Goal: Transaction & Acquisition: Purchase product/service

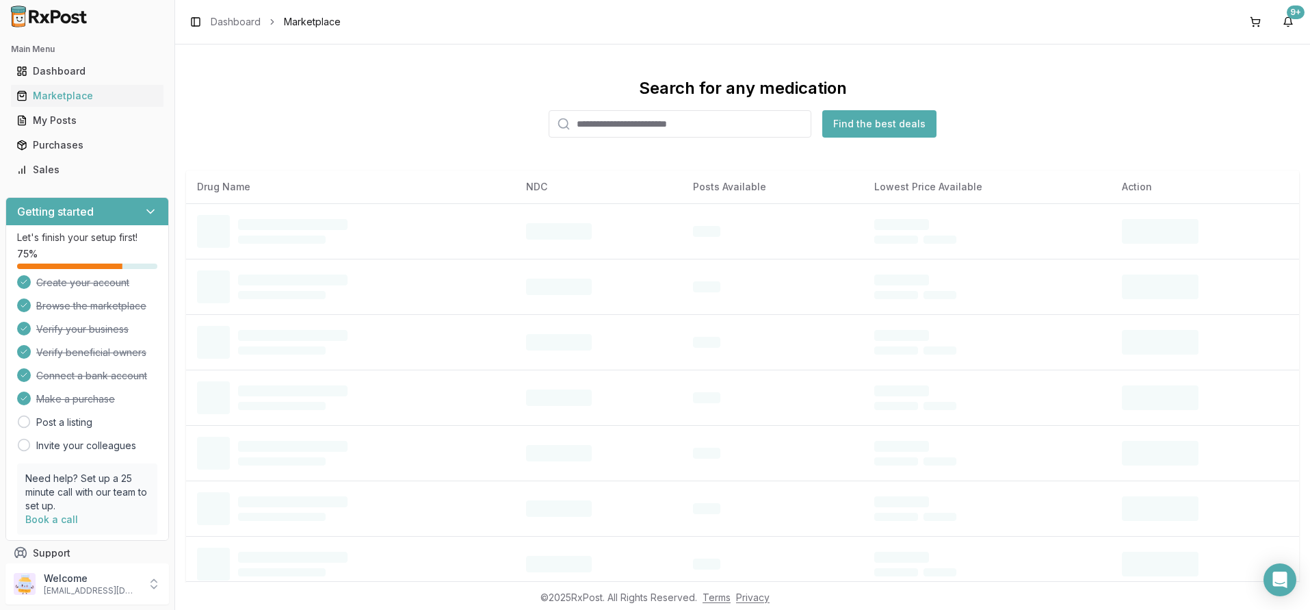
click at [586, 122] on input "search" at bounding box center [680, 123] width 263 height 27
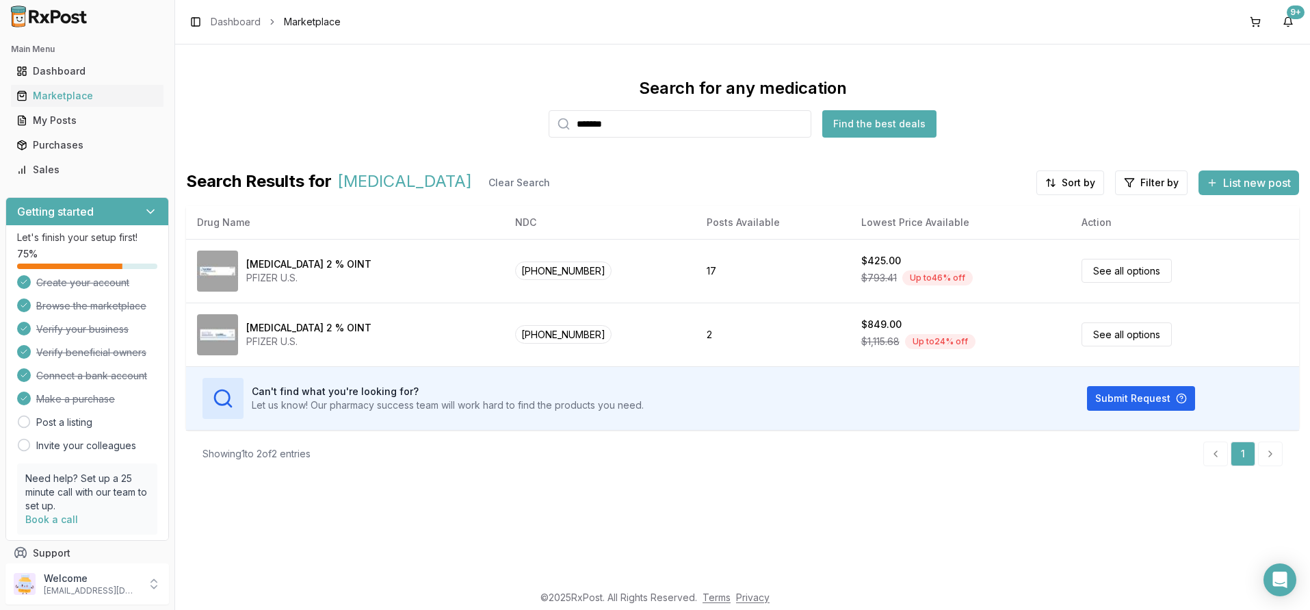
type input "*******"
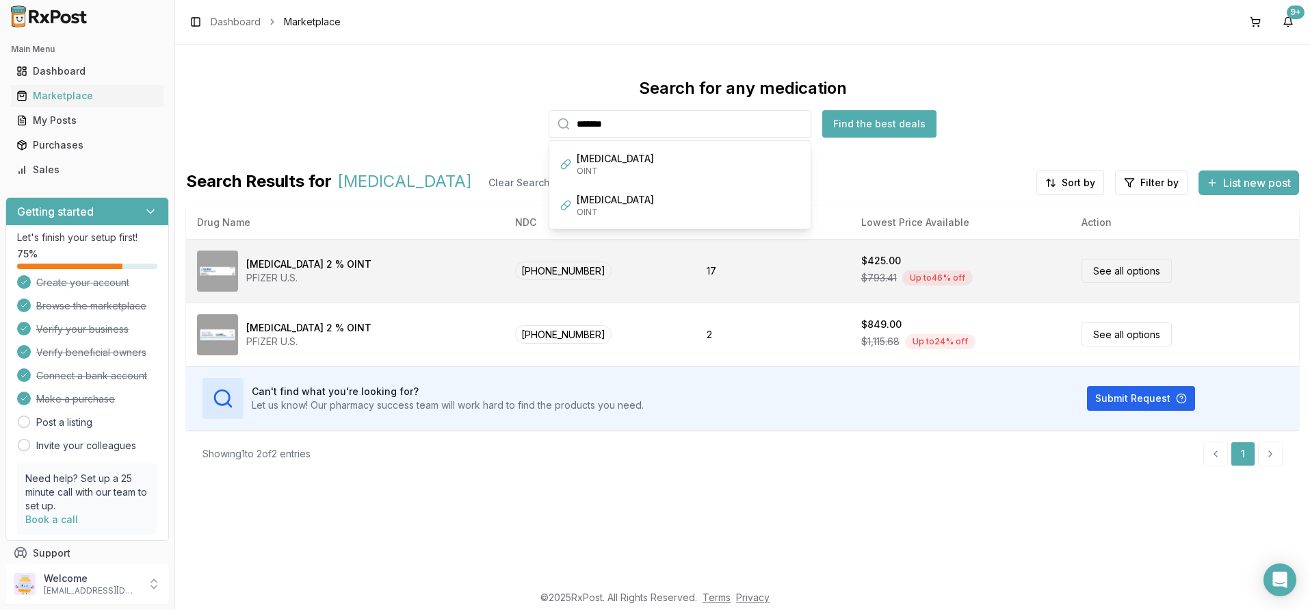
click at [1099, 272] on link "See all options" at bounding box center [1127, 271] width 90 height 24
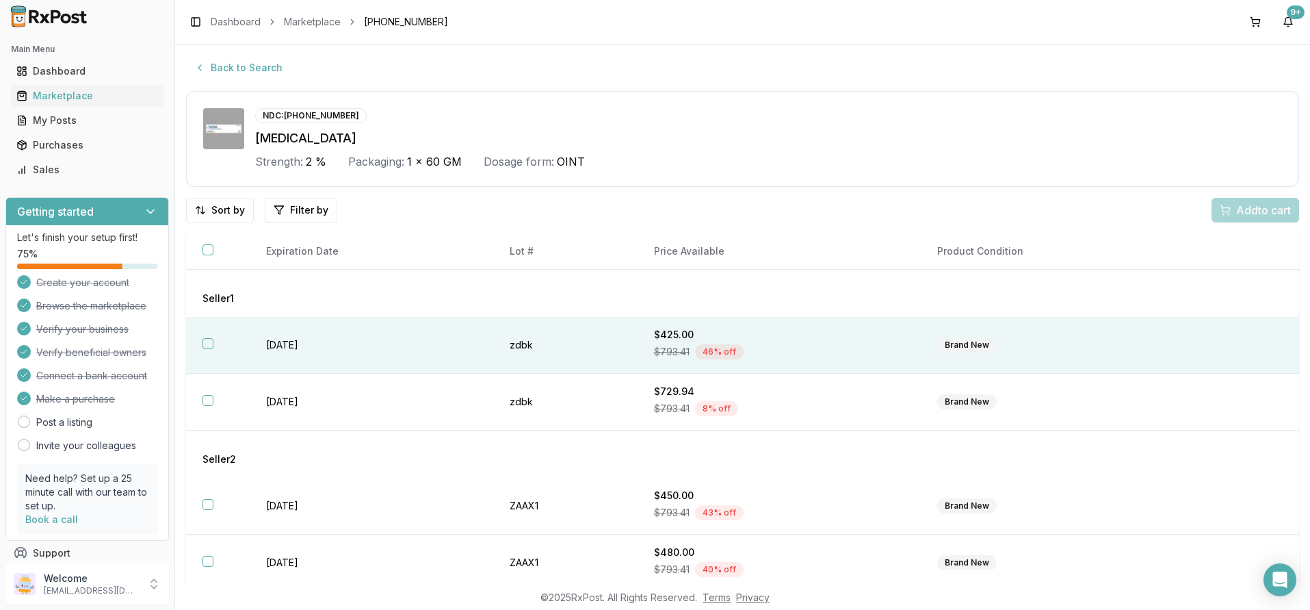
click at [209, 343] on button "button" at bounding box center [208, 343] width 11 height 11
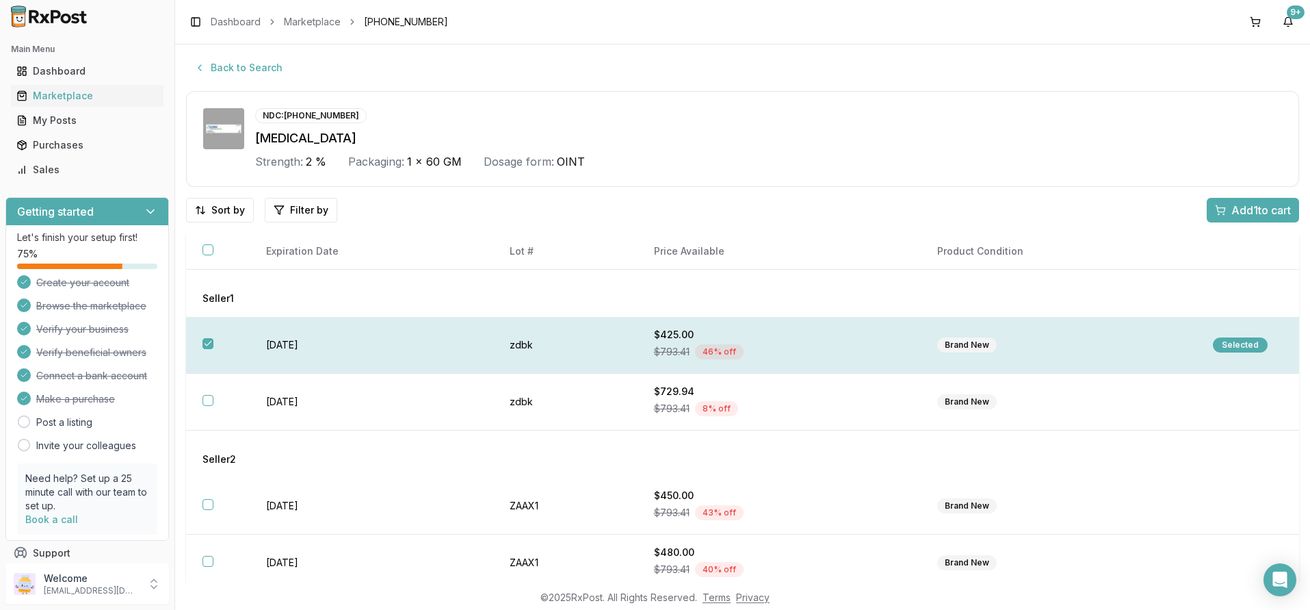
click at [1230, 346] on div "Selected" at bounding box center [1240, 344] width 55 height 15
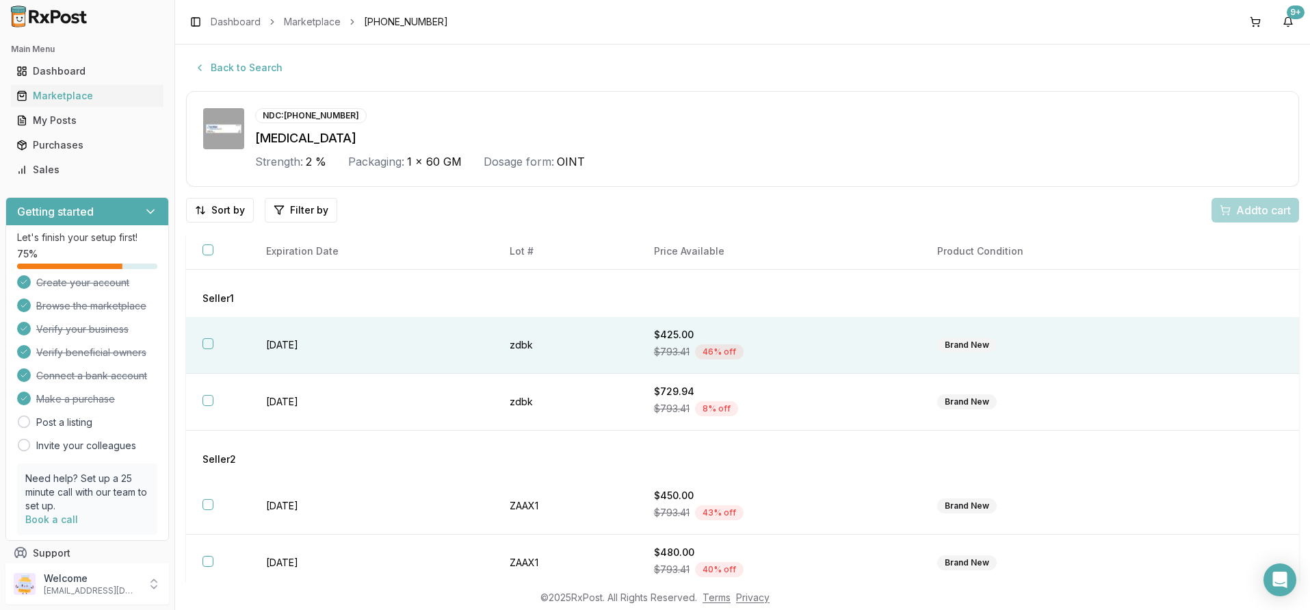
click at [1232, 214] on div "Add to cart" at bounding box center [1256, 210] width 88 height 25
click at [208, 344] on button "button" at bounding box center [208, 343] width 11 height 11
click at [1244, 210] on span "Add 1 to cart" at bounding box center [1262, 210] width 60 height 16
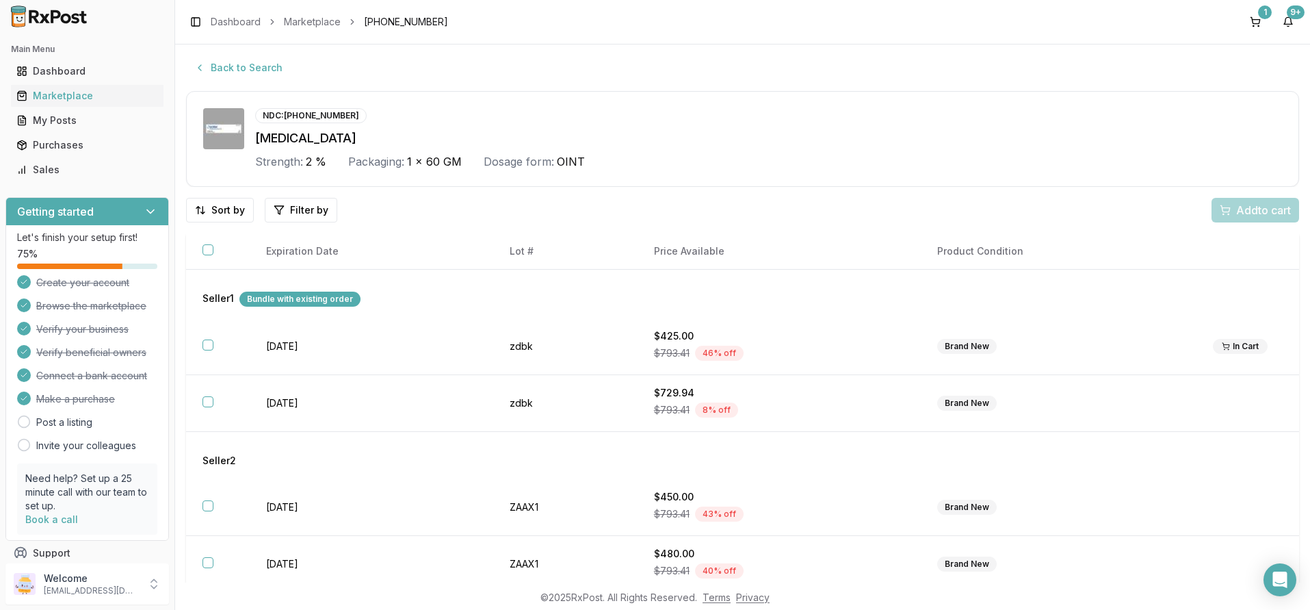
drag, startPoint x: 1288, startPoint y: 372, endPoint x: 1282, endPoint y: 49, distance: 323.7
click at [1282, 49] on div "Back to Search NDC: [PHONE_NUMBER] [MEDICAL_DATA] Strength: 2 % Packaging: 1 x …" at bounding box center [742, 313] width 1135 height 538
click at [764, 133] on div "[MEDICAL_DATA]" at bounding box center [768, 138] width 1027 height 19
click at [66, 148] on div "Purchases" at bounding box center [87, 145] width 142 height 14
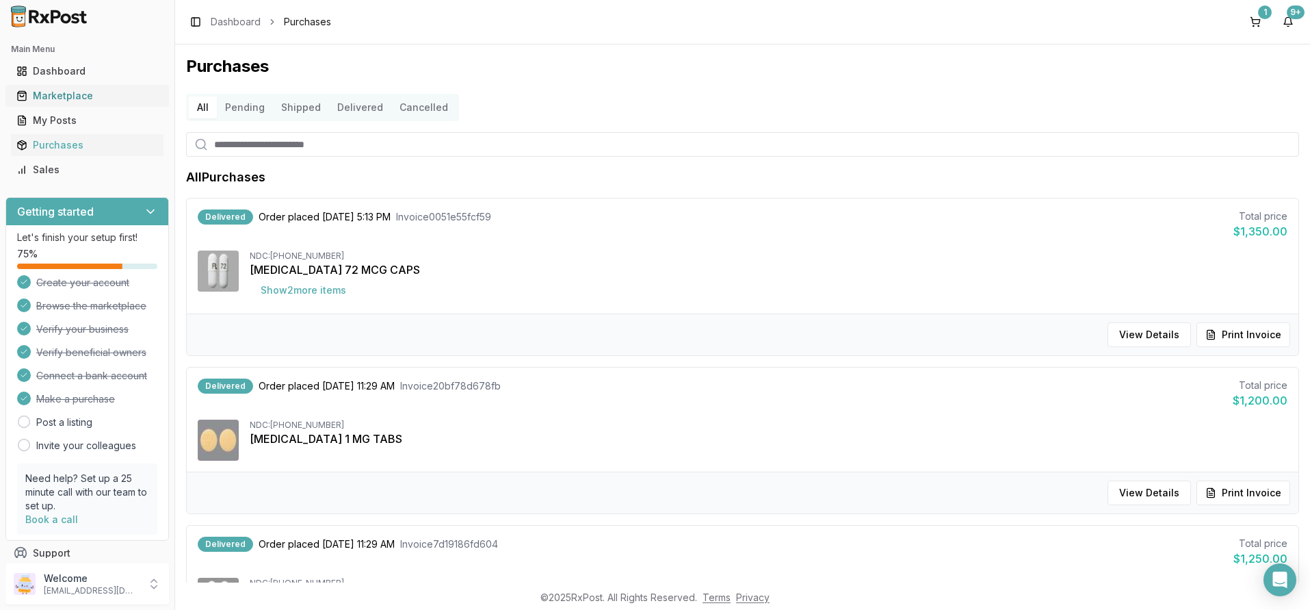
click at [57, 96] on div "Marketplace" at bounding box center [87, 96] width 142 height 14
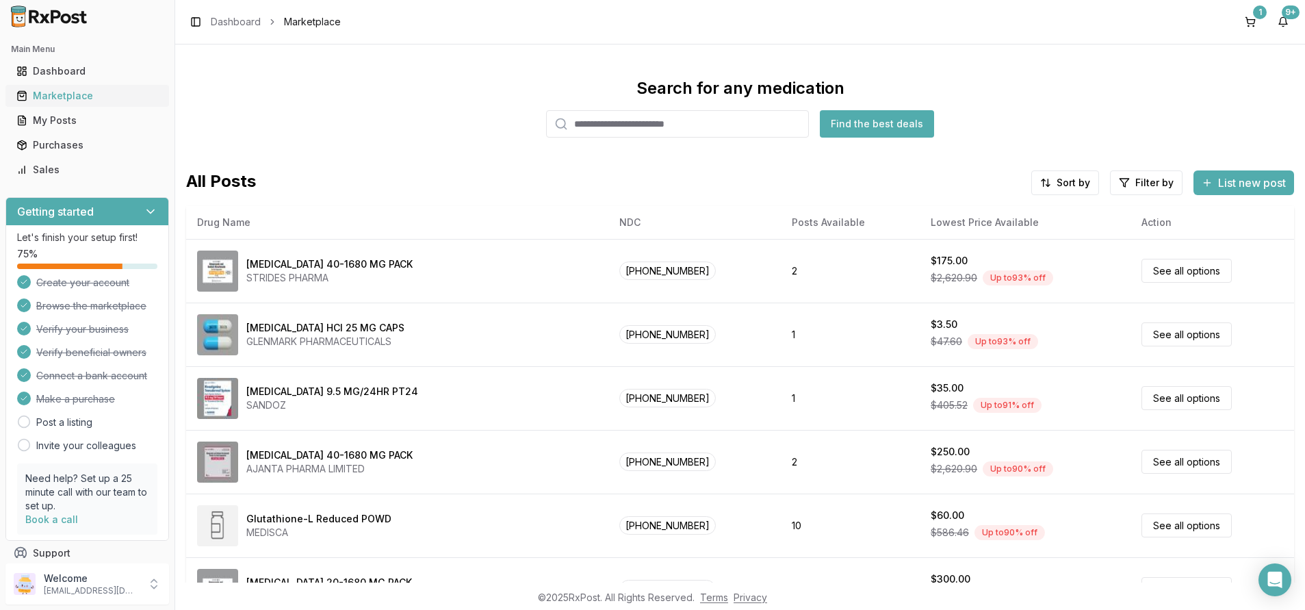
click at [49, 98] on div "Marketplace" at bounding box center [87, 96] width 142 height 14
click at [608, 125] on input "search" at bounding box center [677, 123] width 263 height 27
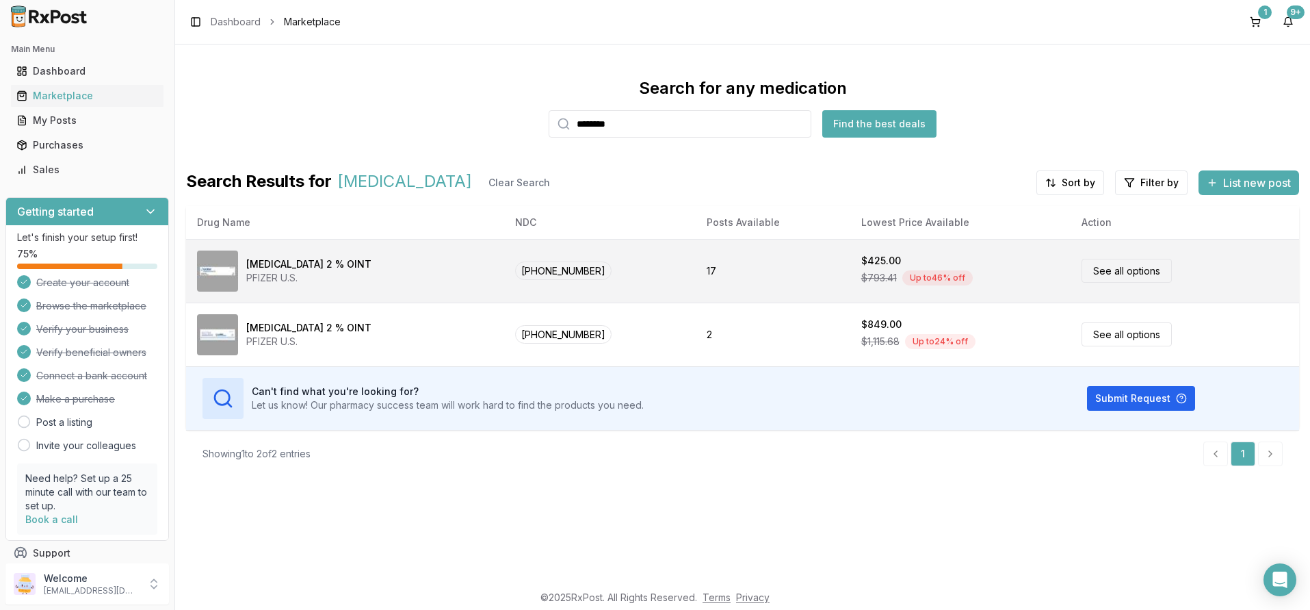
type input "*******"
click at [1111, 273] on link "See all options" at bounding box center [1127, 271] width 90 height 24
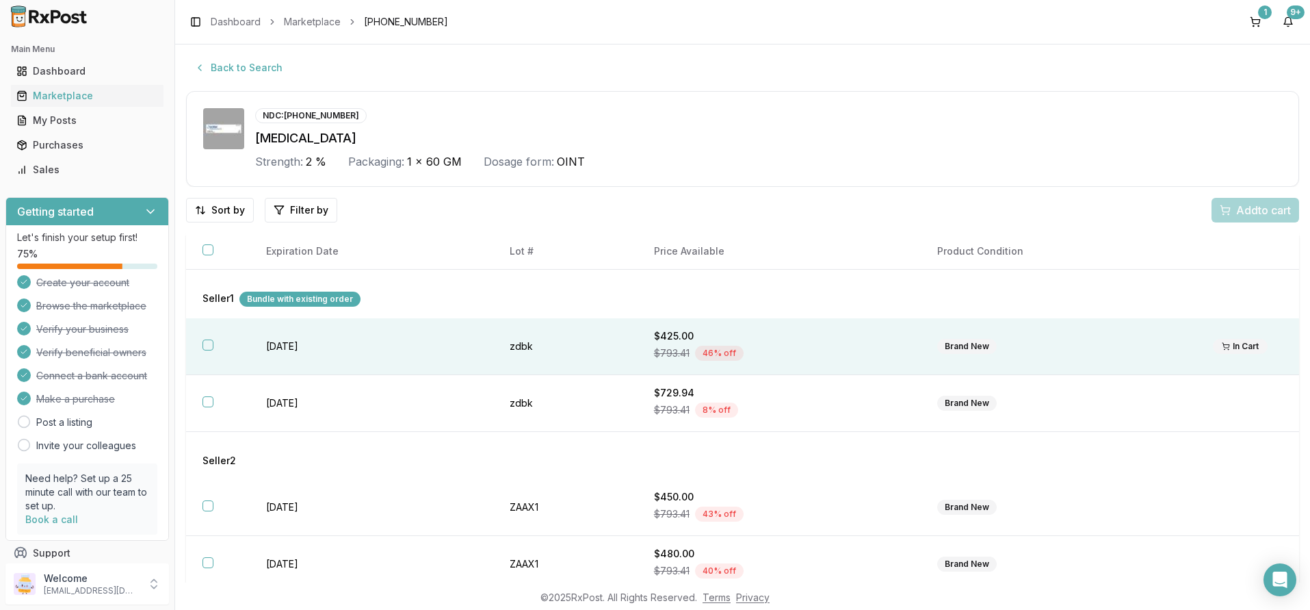
click at [205, 346] on button "button" at bounding box center [208, 344] width 11 height 11
click at [1249, 207] on span "Add 1 to cart" at bounding box center [1262, 210] width 60 height 16
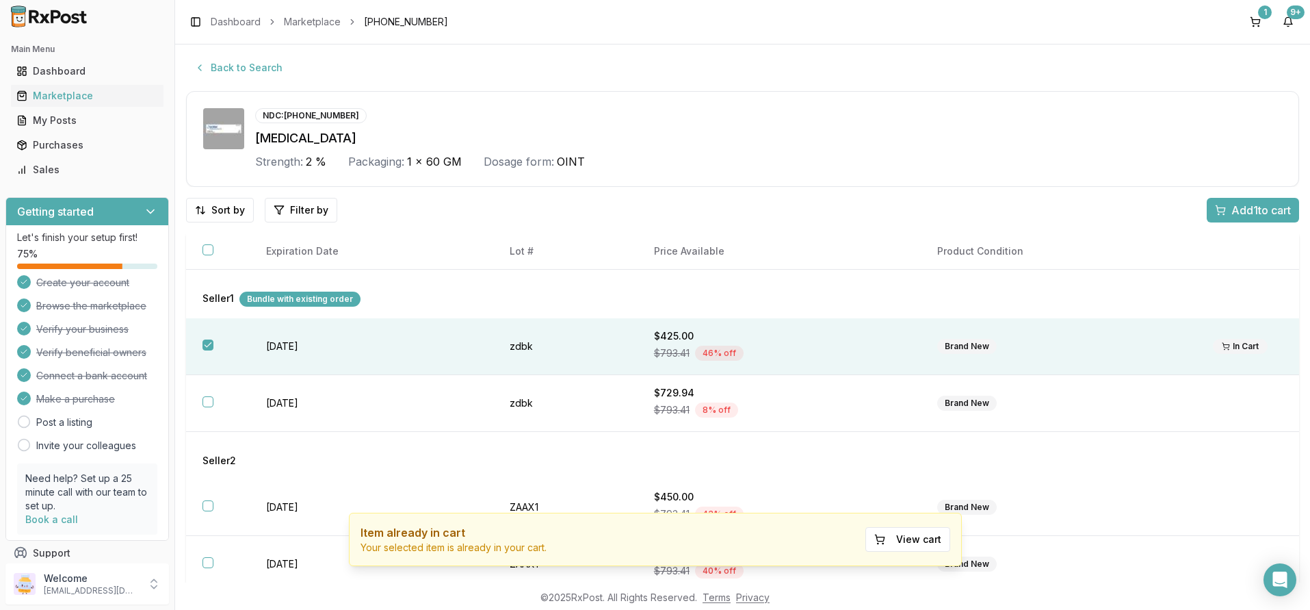
click at [1246, 209] on span "Add 1 to cart" at bounding box center [1262, 210] width 60 height 16
click at [1256, 19] on button "1" at bounding box center [1256, 22] width 22 height 22
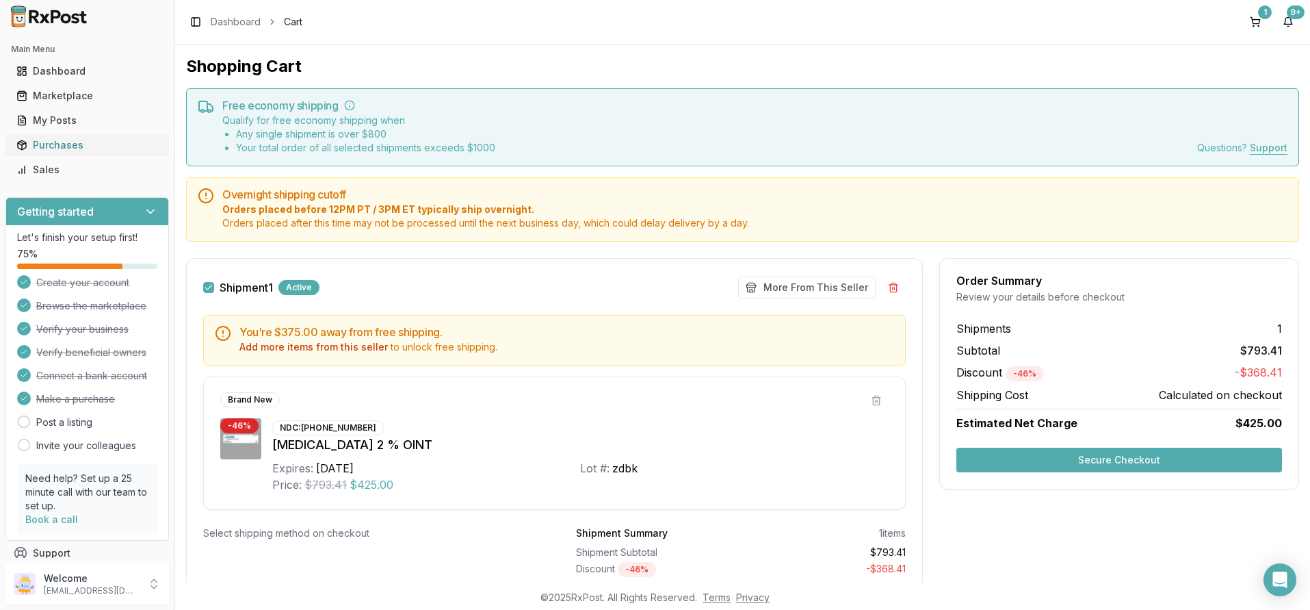
click at [62, 147] on div "Purchases" at bounding box center [87, 145] width 142 height 14
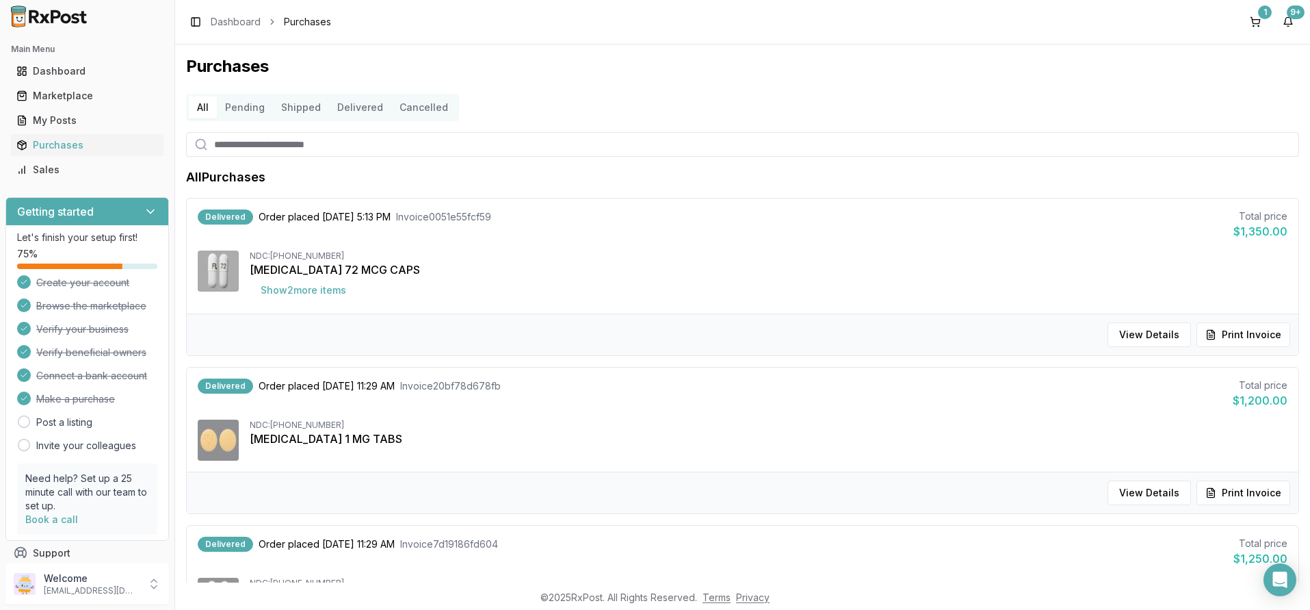
click at [219, 151] on input "search" at bounding box center [742, 144] width 1113 height 25
type input "*******"
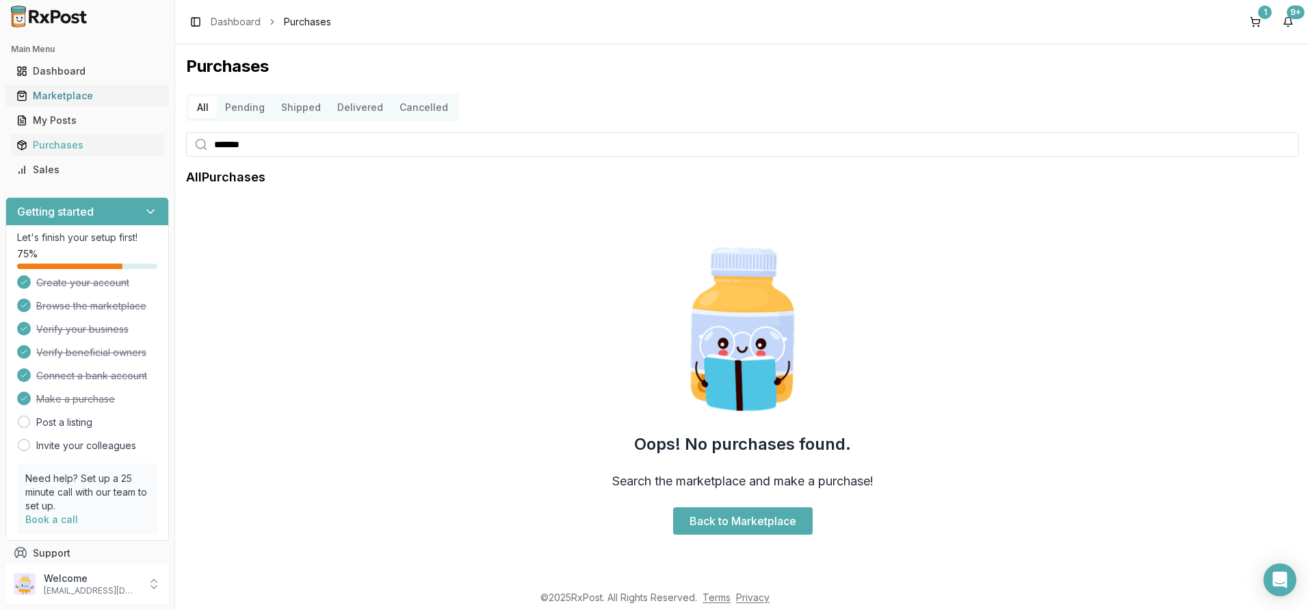
click at [62, 96] on div "Marketplace" at bounding box center [87, 96] width 142 height 14
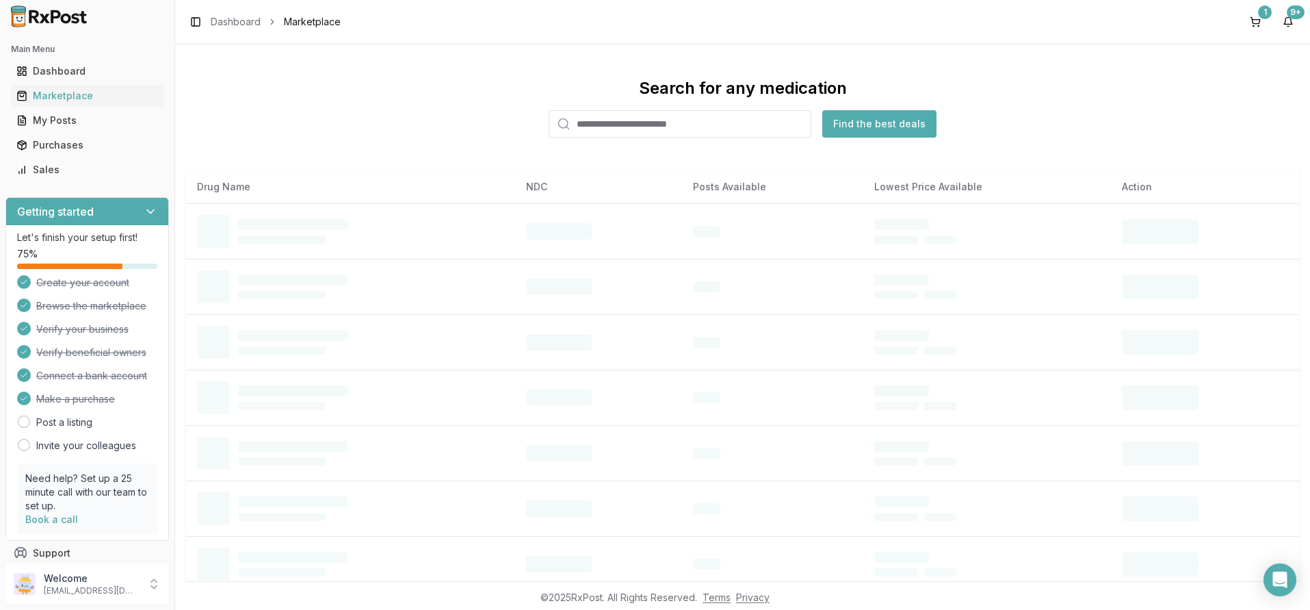
click at [601, 122] on input "search" at bounding box center [680, 123] width 263 height 27
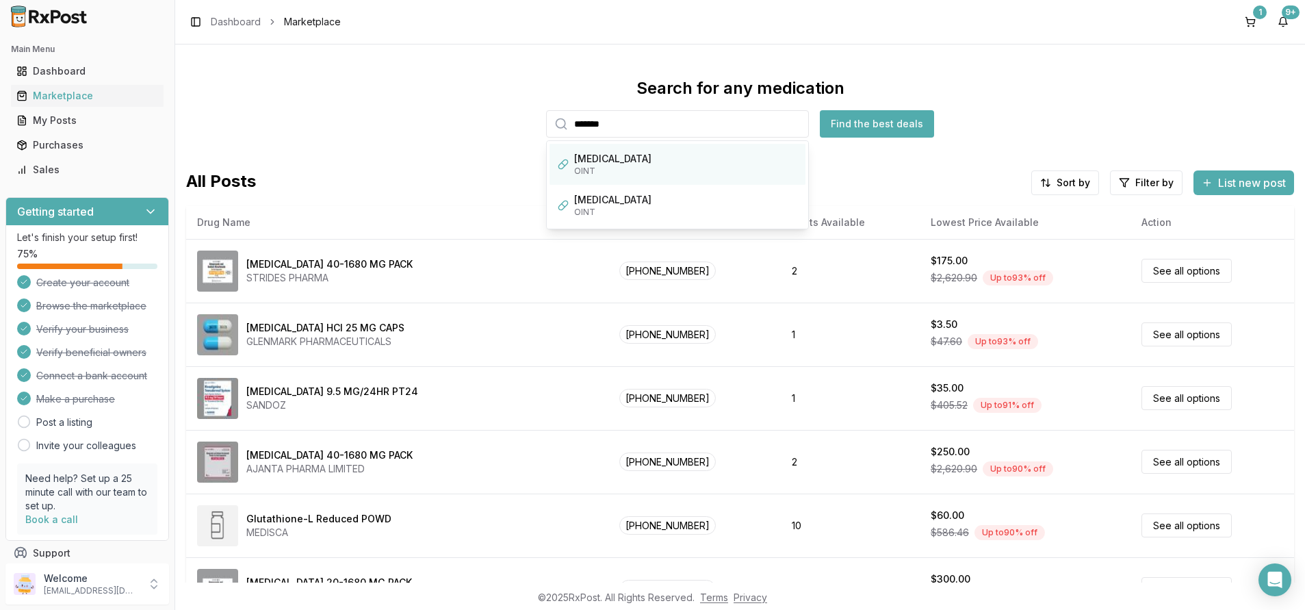
type input "*******"
click at [610, 160] on div "[MEDICAL_DATA]" at bounding box center [685, 159] width 223 height 14
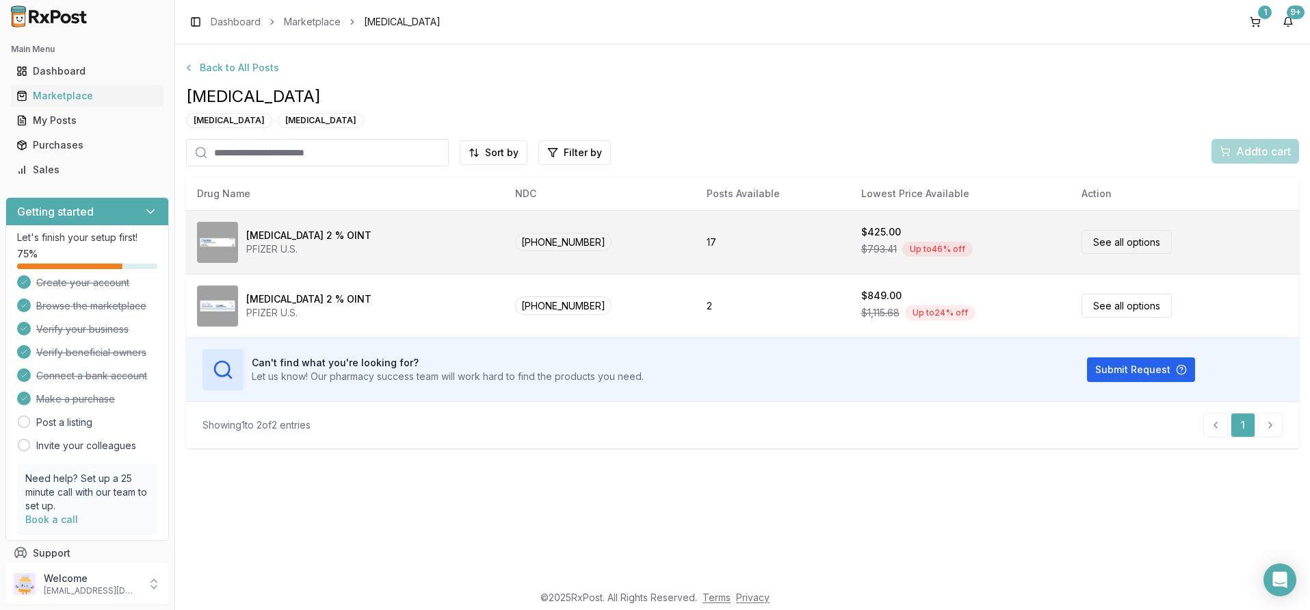
click at [1101, 242] on link "See all options" at bounding box center [1127, 242] width 90 height 24
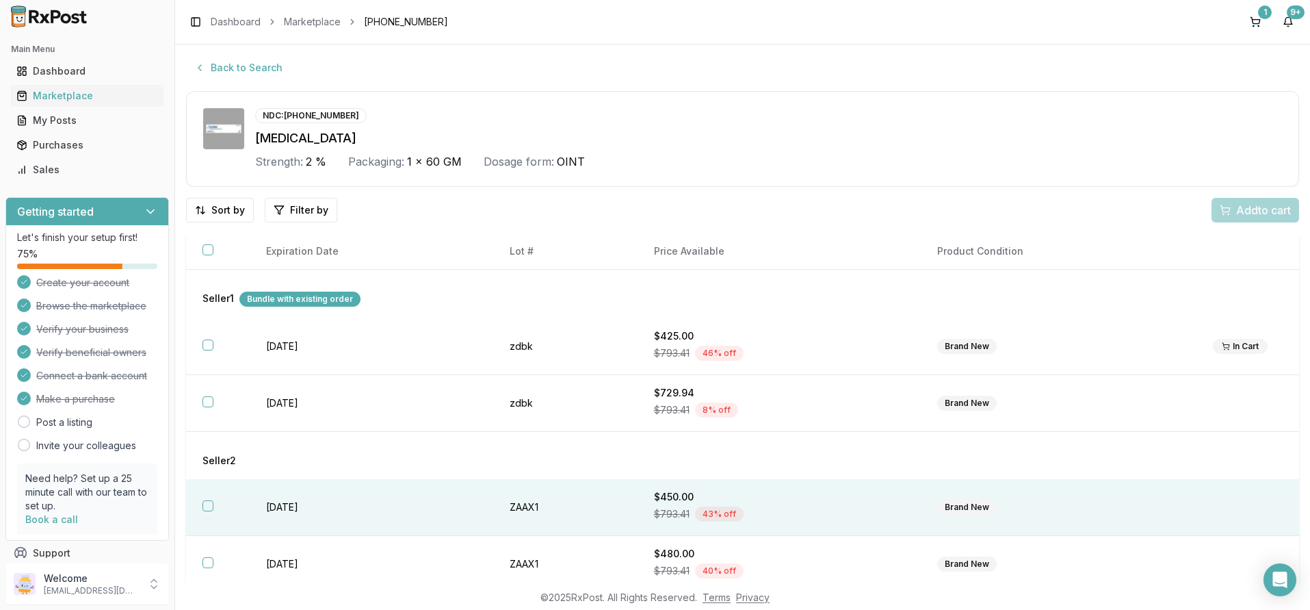
click at [205, 507] on button "button" at bounding box center [208, 505] width 11 height 11
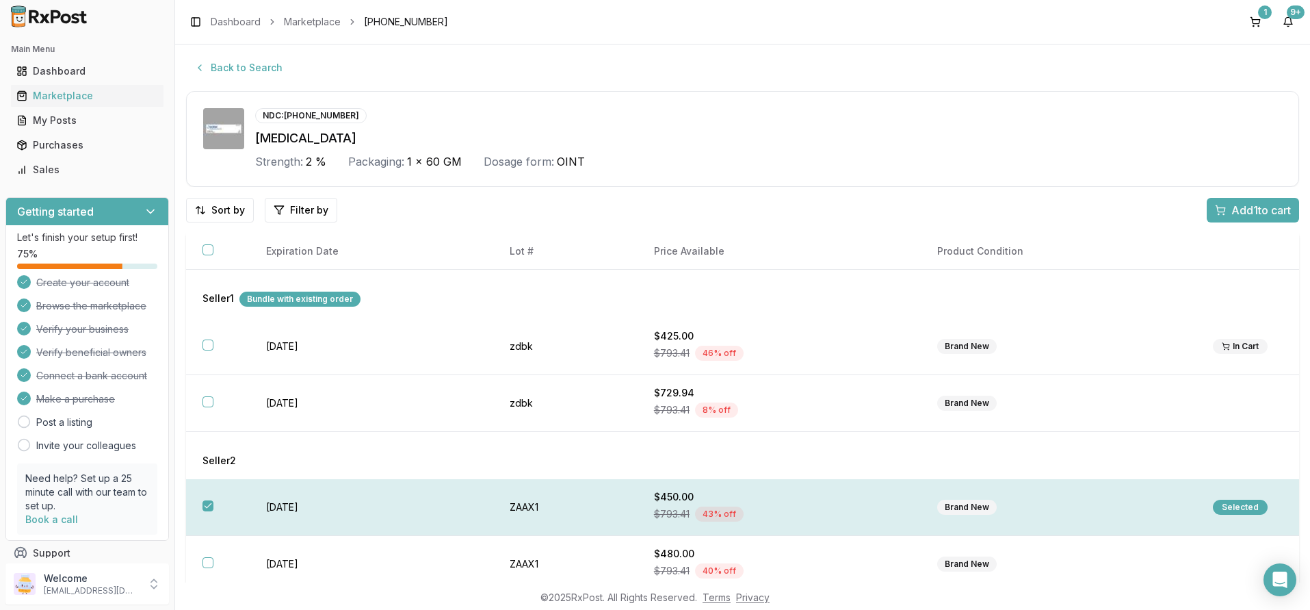
click at [1230, 508] on div "Selected" at bounding box center [1240, 506] width 55 height 15
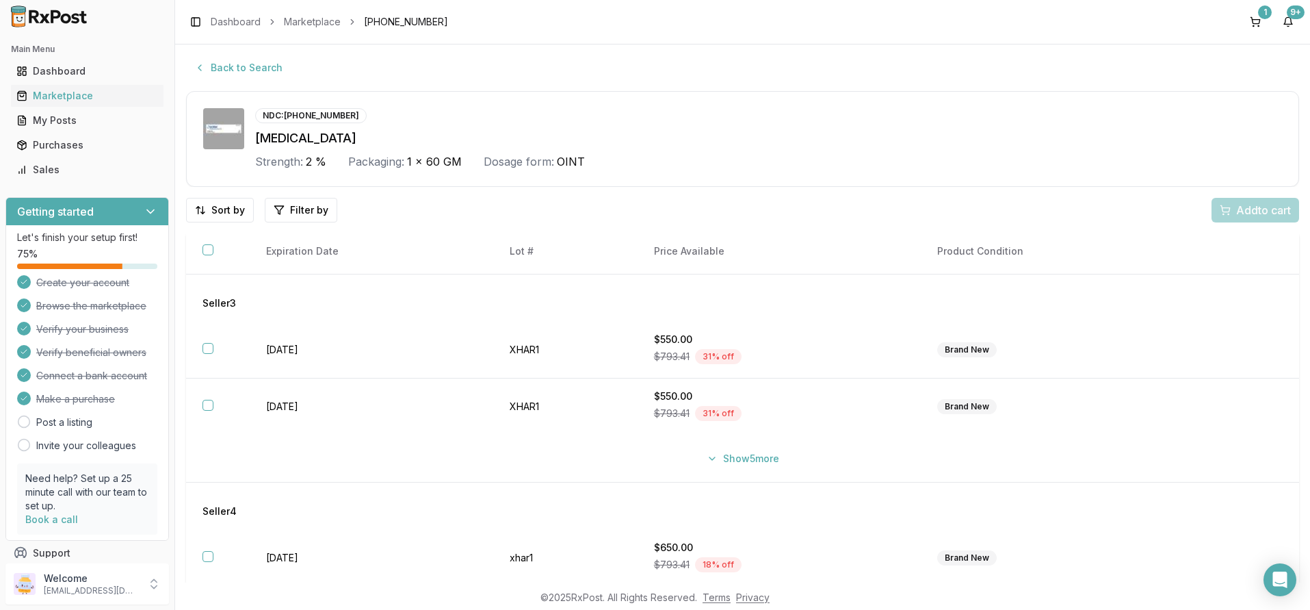
scroll to position [378, 0]
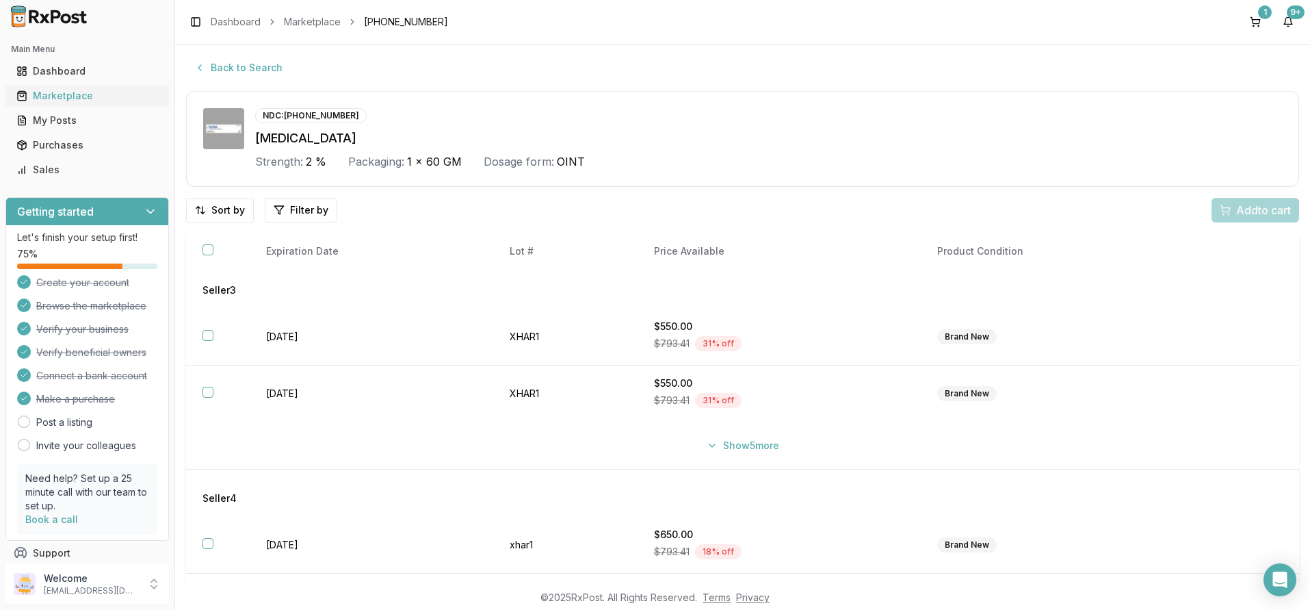
click at [70, 94] on div "Marketplace" at bounding box center [87, 96] width 142 height 14
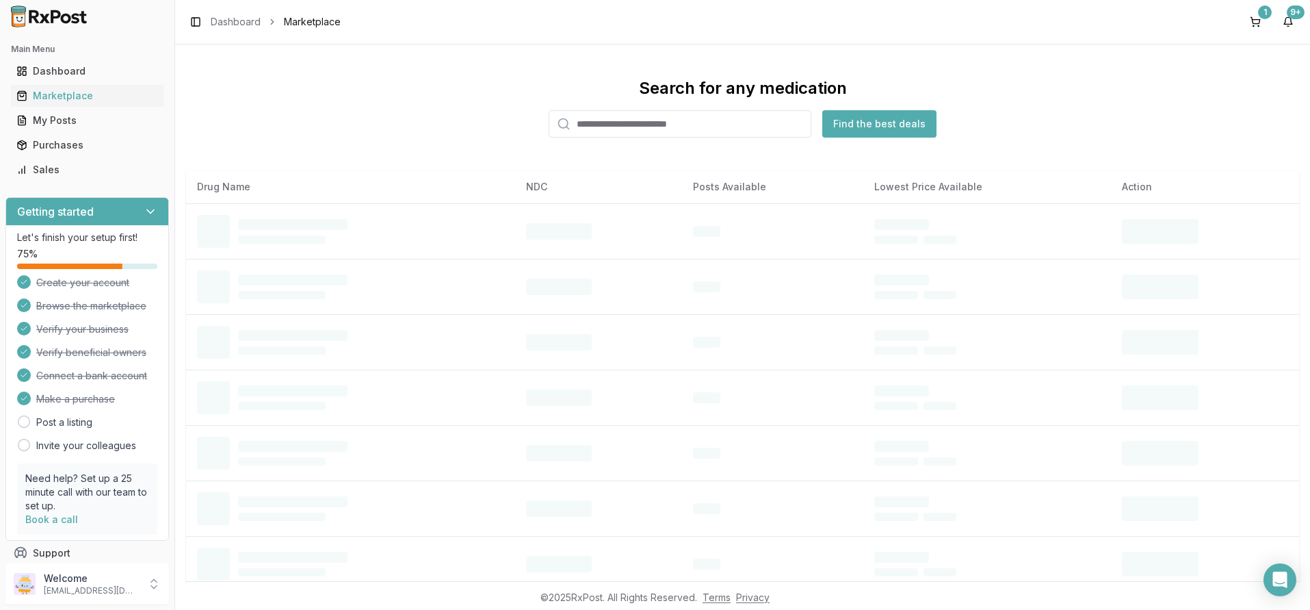
click at [608, 125] on input "search" at bounding box center [680, 123] width 263 height 27
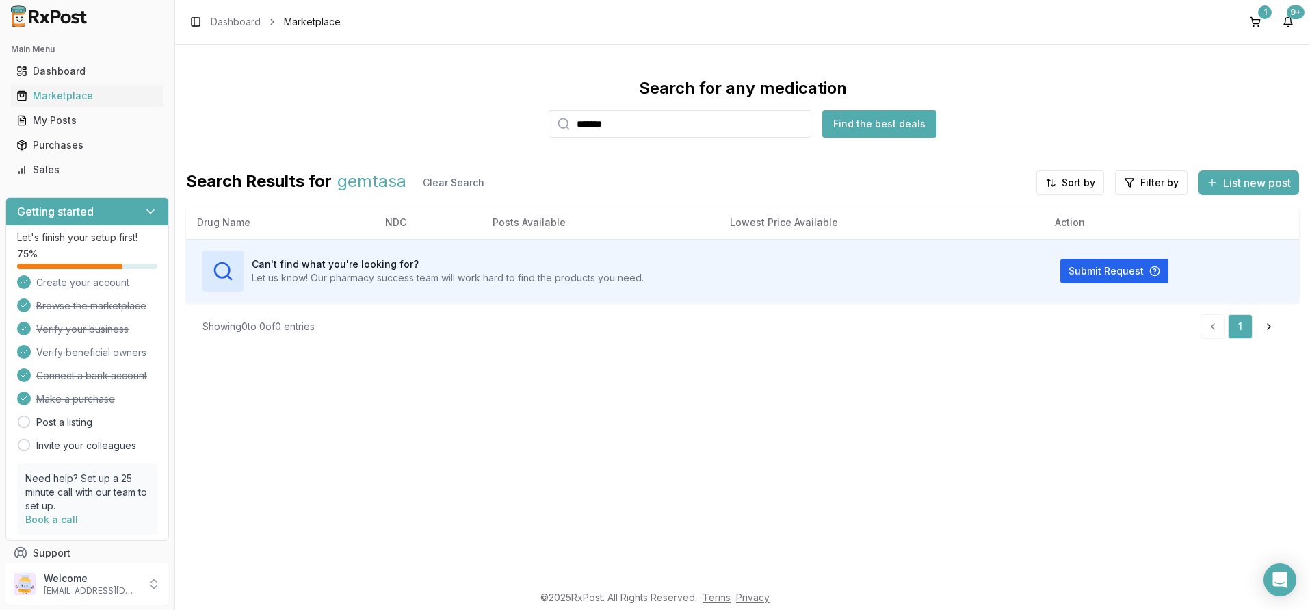
type input "*******"
click at [1256, 21] on button "1" at bounding box center [1256, 22] width 22 height 22
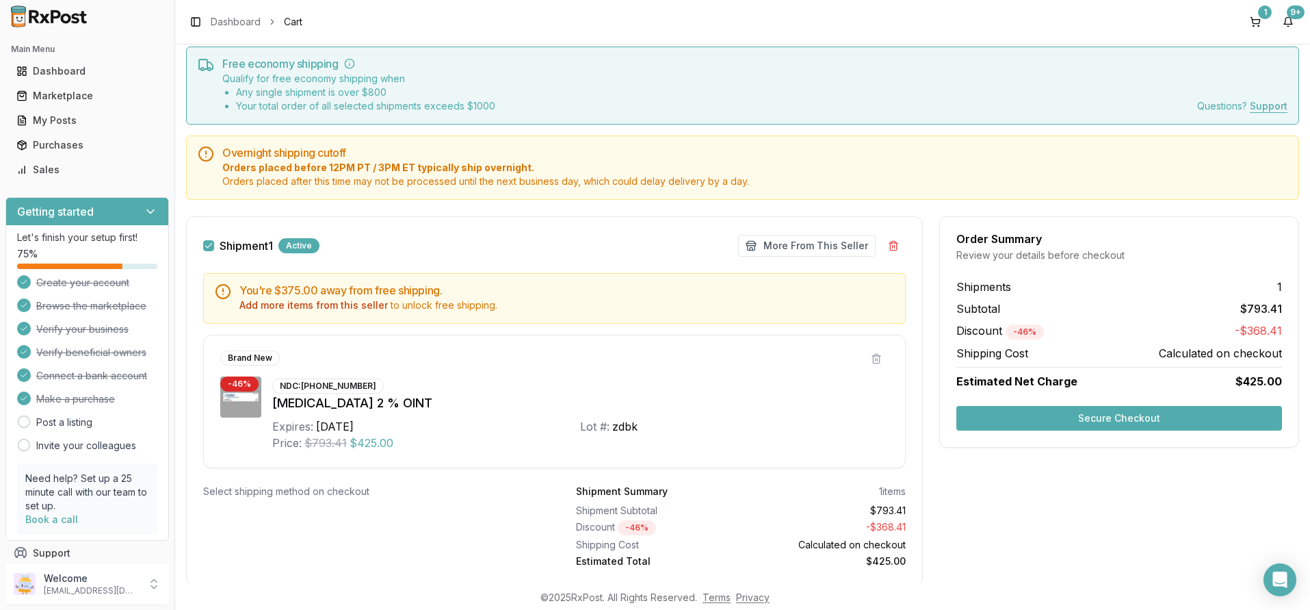
scroll to position [83, 0]
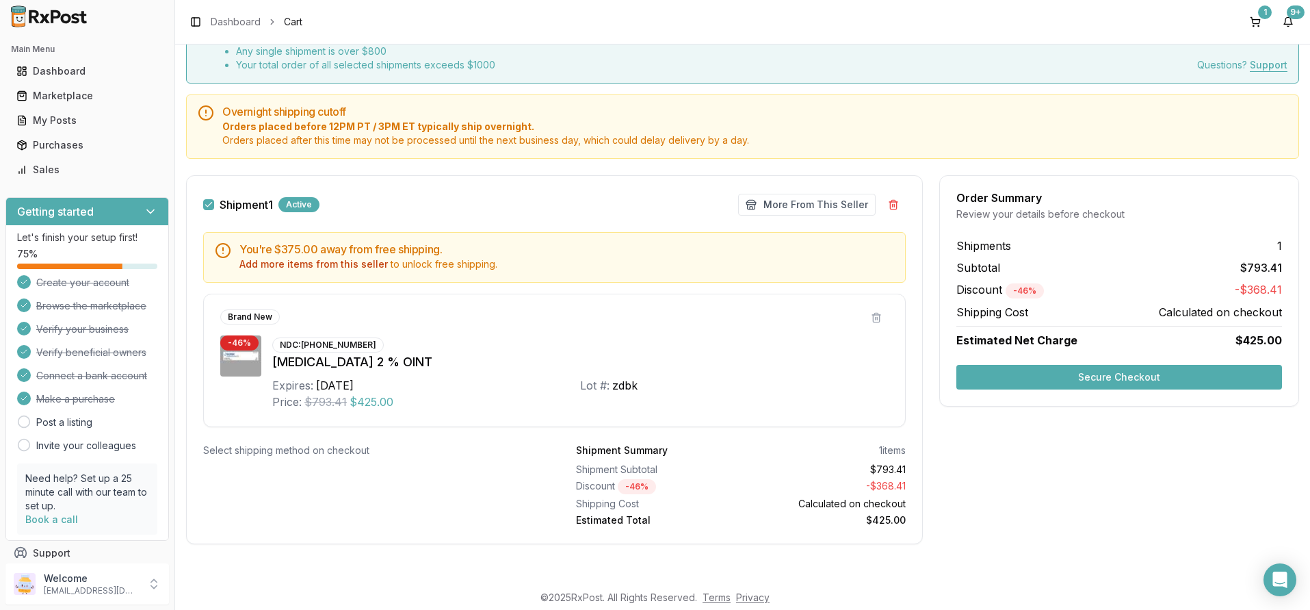
click at [1132, 384] on button "Secure Checkout" at bounding box center [1120, 377] width 326 height 25
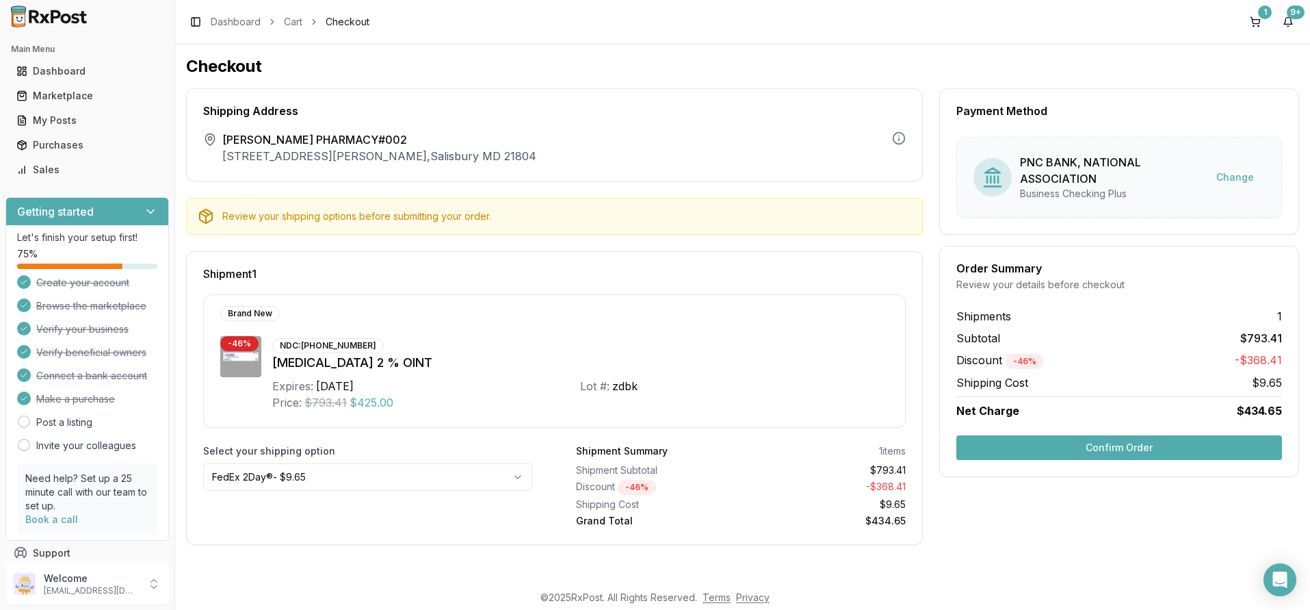
click at [1106, 451] on button "Confirm Order" at bounding box center [1120, 447] width 326 height 25
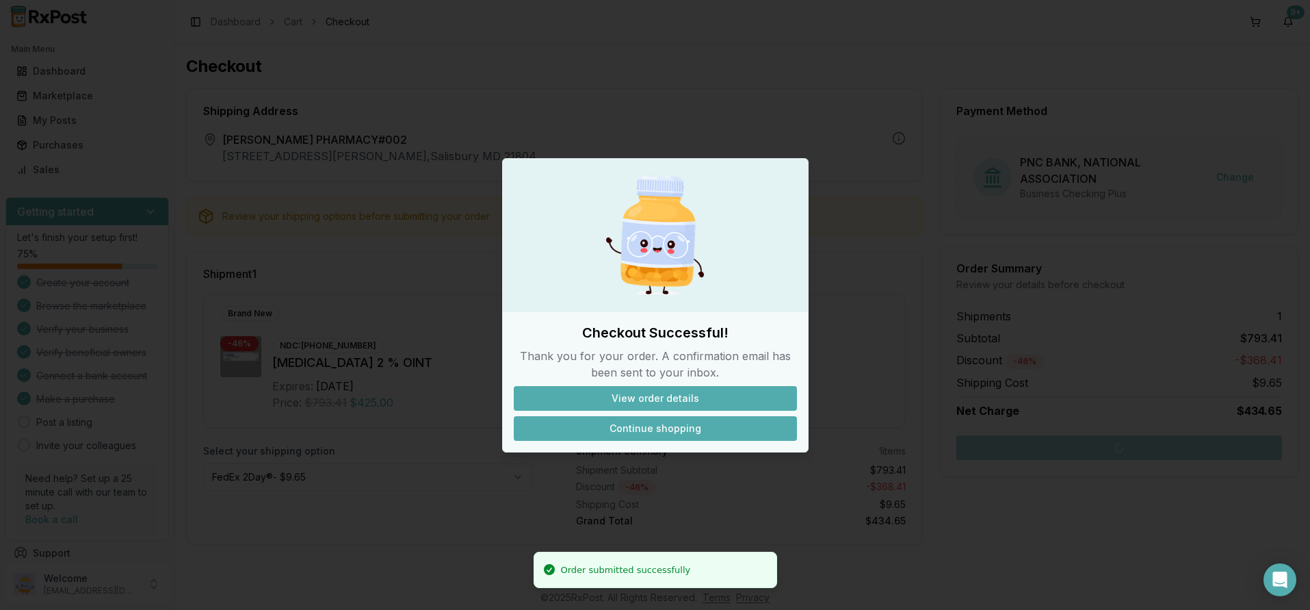
click at [651, 435] on button "Continue shopping" at bounding box center [655, 428] width 283 height 25
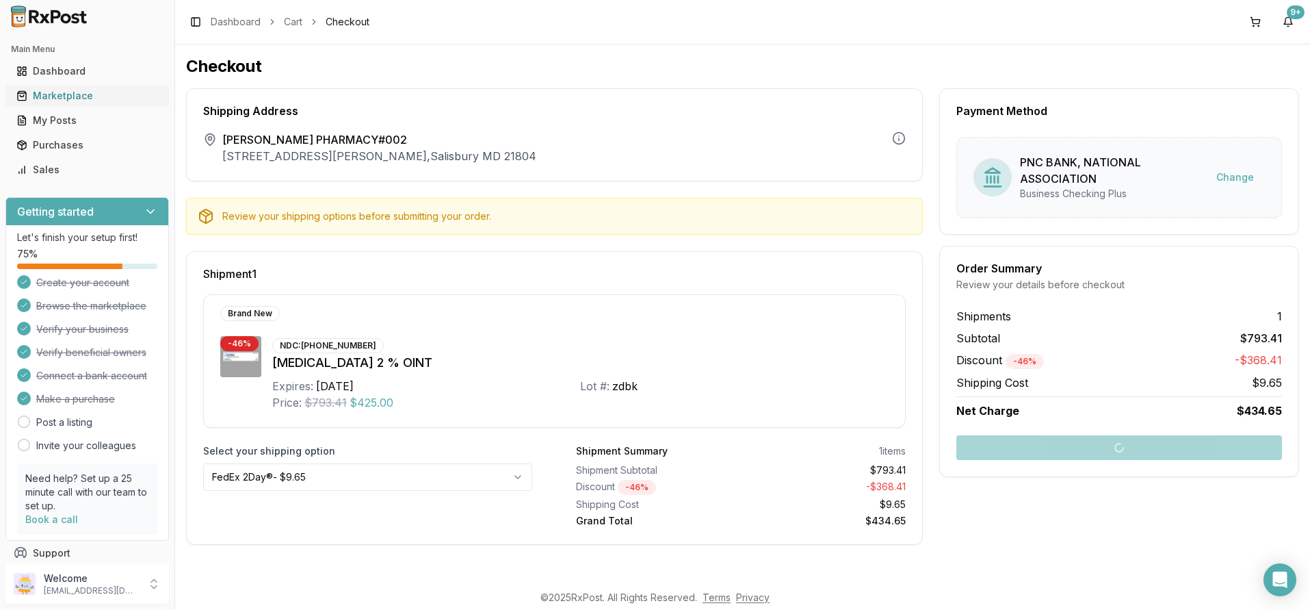
click at [57, 98] on div "Marketplace" at bounding box center [87, 96] width 142 height 14
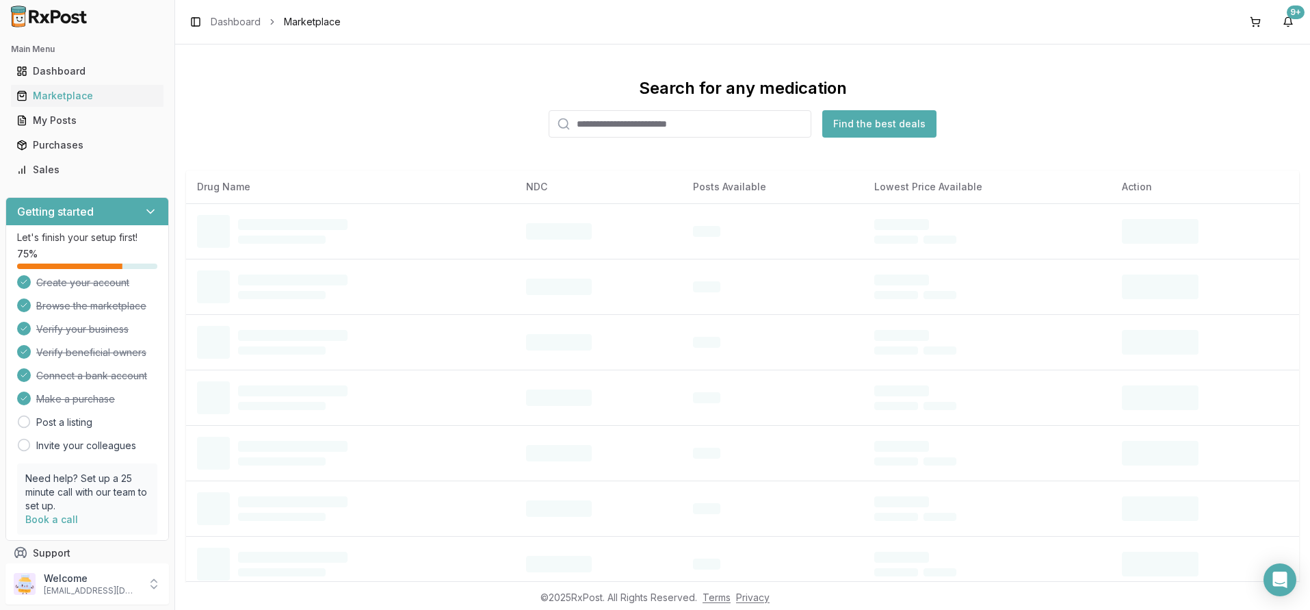
click at [597, 130] on input "search" at bounding box center [680, 123] width 263 height 27
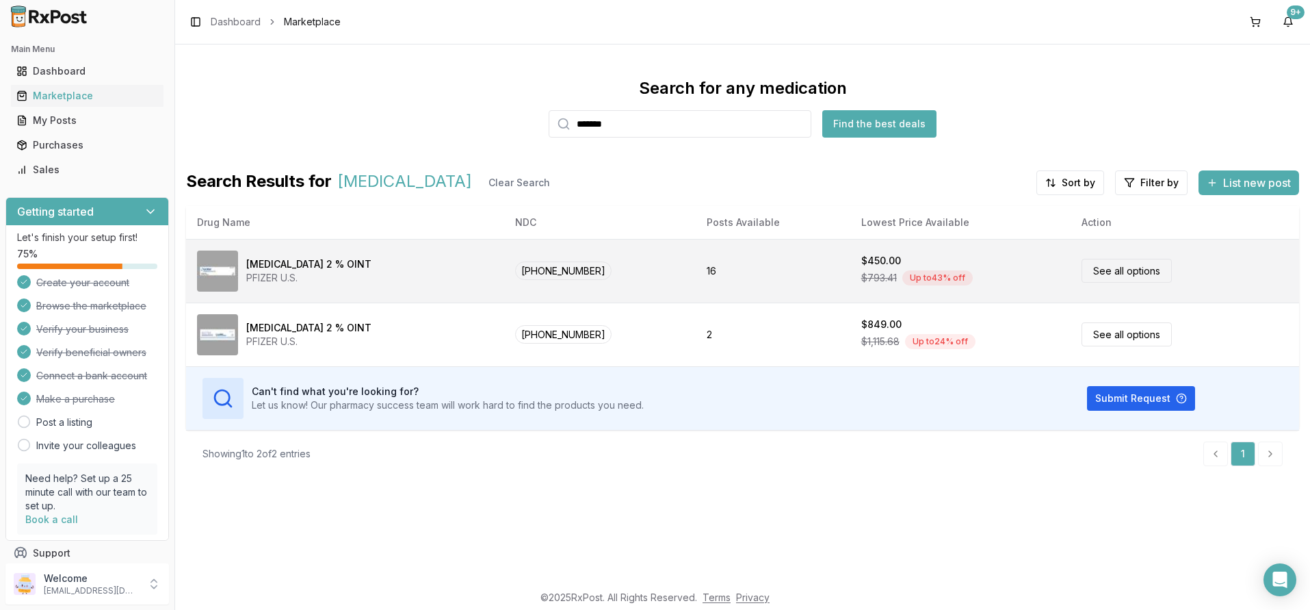
type input "*******"
click at [861, 268] on div "$793.41 Up to 43 % off" at bounding box center [960, 278] width 198 height 21
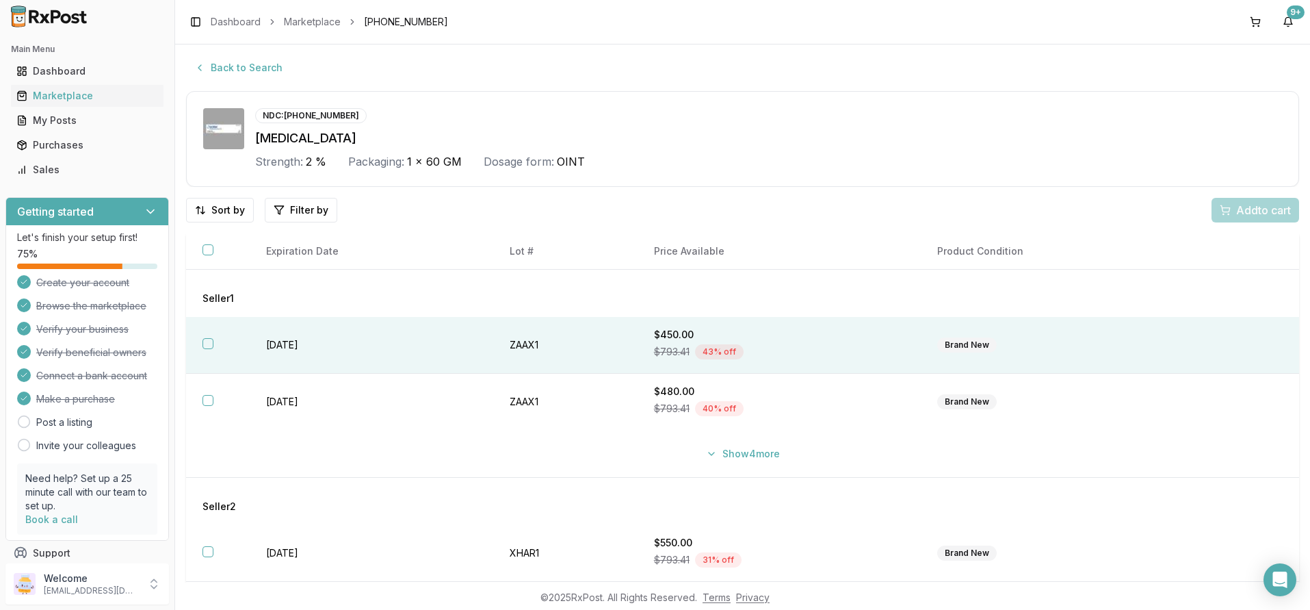
click at [206, 346] on button "button" at bounding box center [208, 343] width 11 height 11
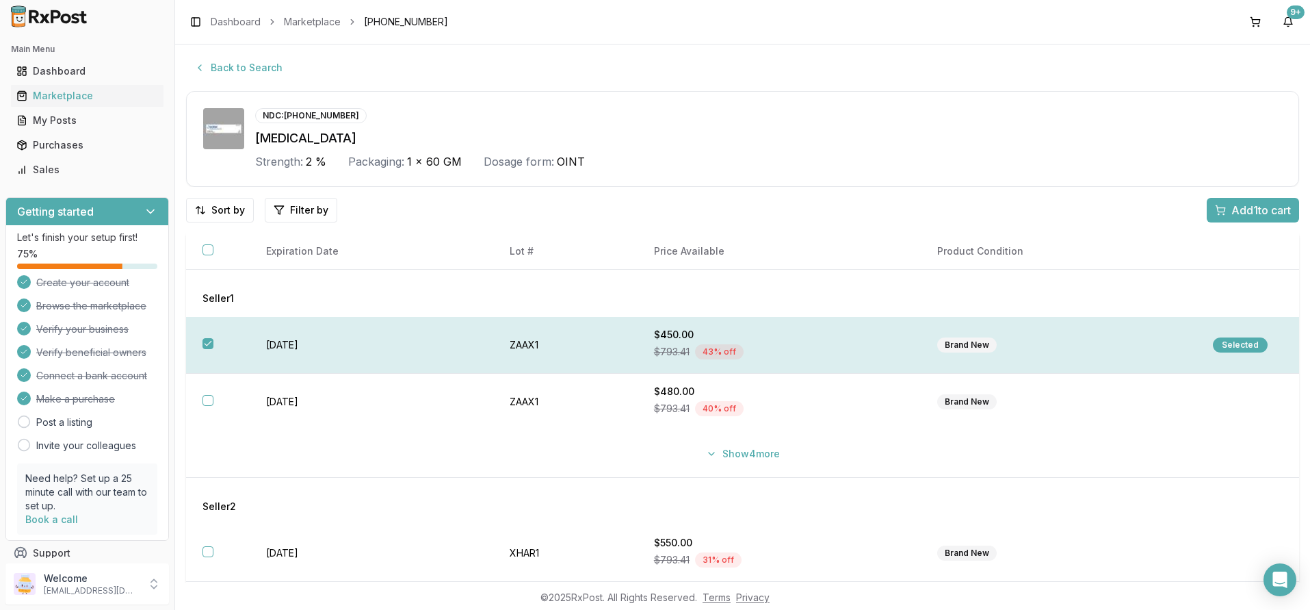
click at [1224, 346] on div "Selected" at bounding box center [1240, 344] width 55 height 15
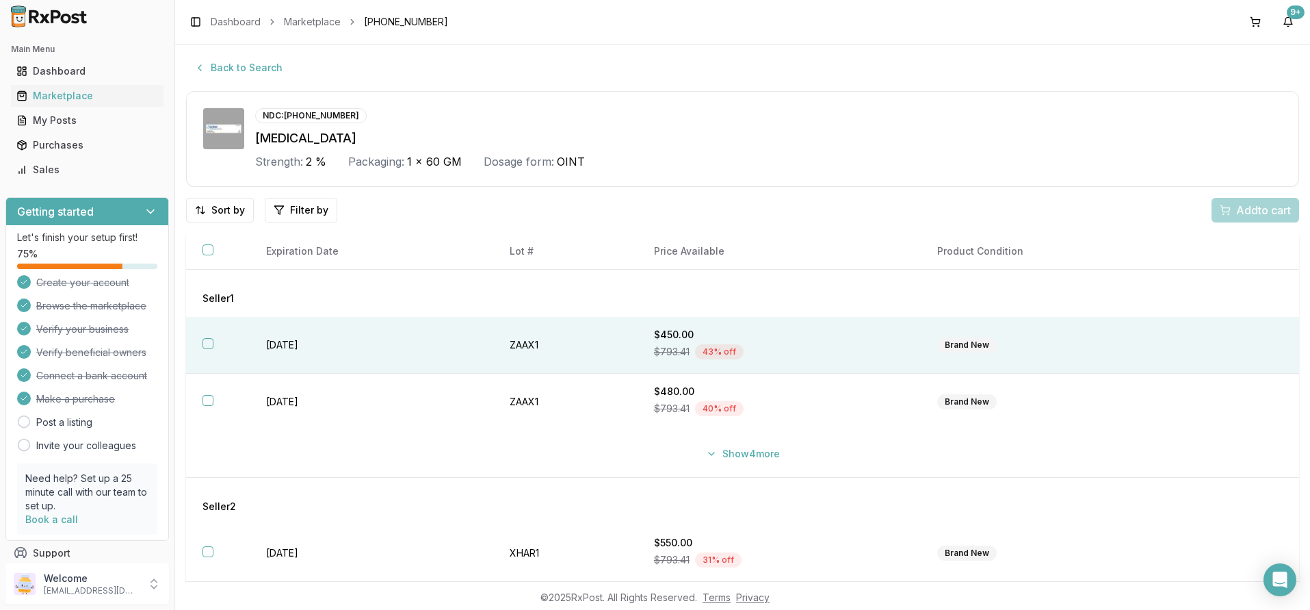
click at [206, 343] on button "button" at bounding box center [208, 343] width 11 height 11
click at [1248, 210] on span "Add 1 to cart" at bounding box center [1262, 210] width 60 height 16
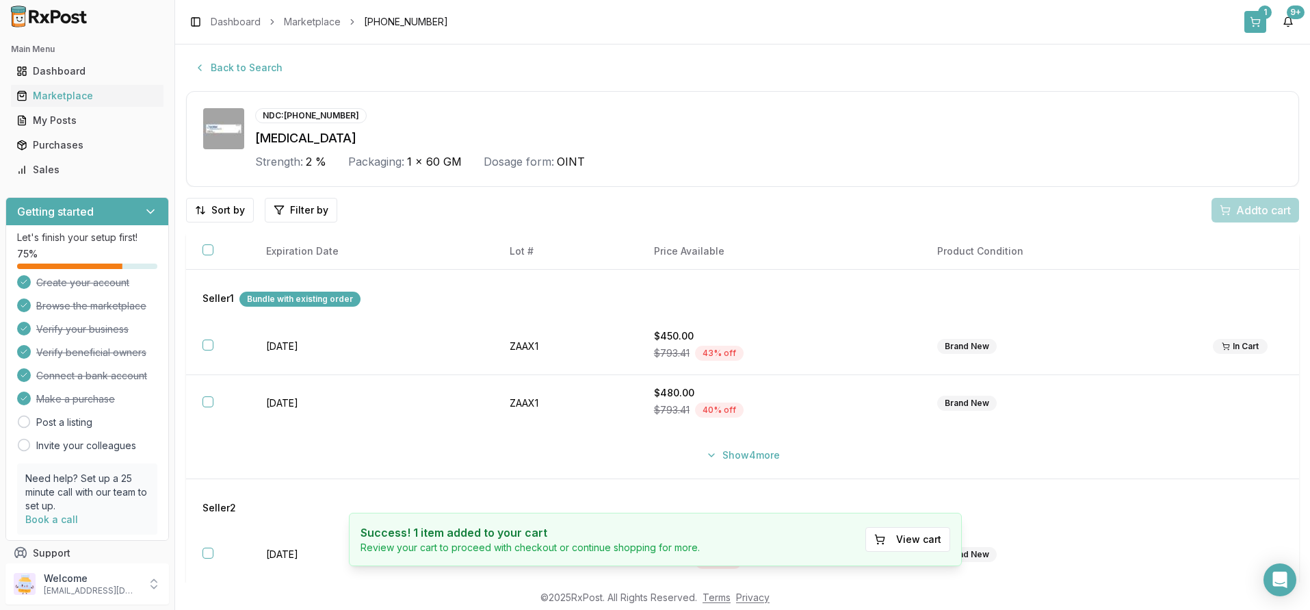
click at [1257, 21] on button "1" at bounding box center [1256, 22] width 22 height 22
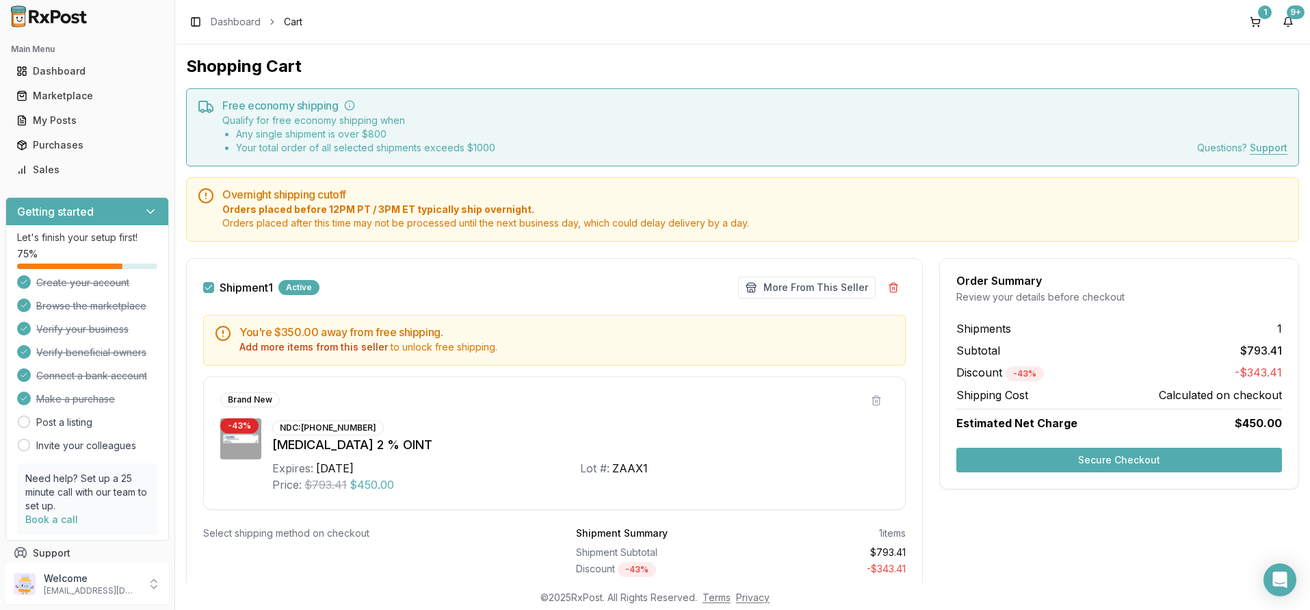
click at [1124, 463] on button "Secure Checkout" at bounding box center [1120, 459] width 326 height 25
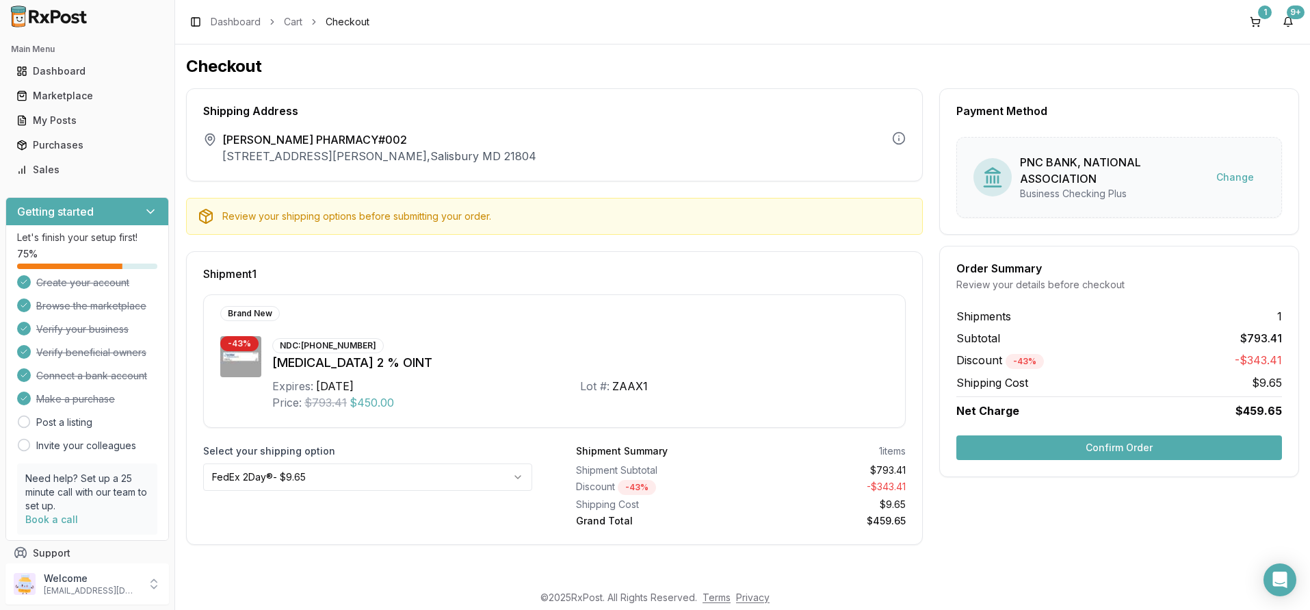
click at [1119, 450] on button "Confirm Order" at bounding box center [1120, 447] width 326 height 25
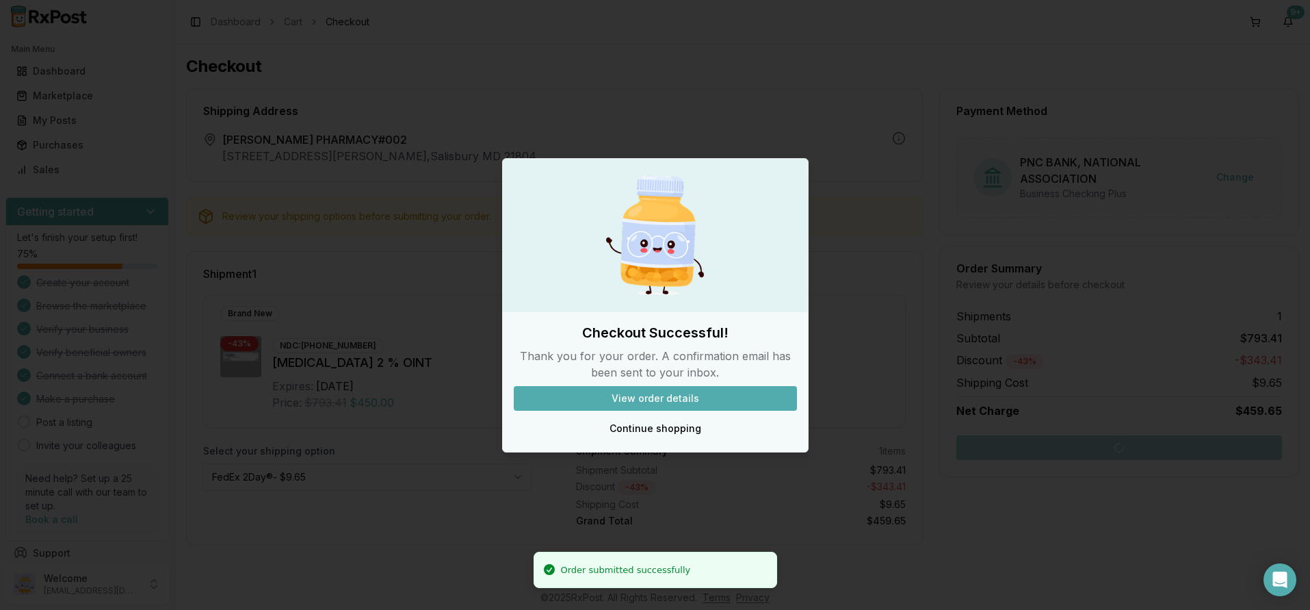
click at [662, 399] on button "View order details" at bounding box center [655, 398] width 283 height 25
